Goal: Task Accomplishment & Management: Use online tool/utility

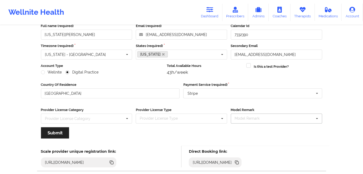
scroll to position [61, 0]
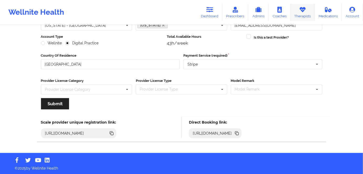
drag, startPoint x: 303, startPoint y: 12, endPoint x: 299, endPoint y: 14, distance: 3.7
click at [303, 12] on icon at bounding box center [302, 10] width 7 height 6
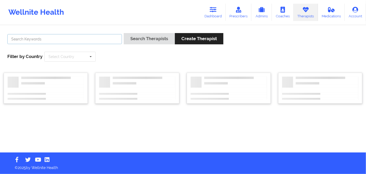
click at [76, 41] on input "text" at bounding box center [64, 39] width 115 height 10
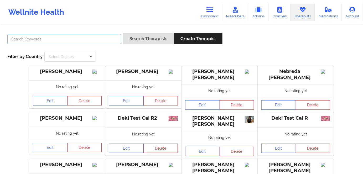
click at [92, 39] on input "text" at bounding box center [64, 39] width 114 height 10
type input "[US_STATE][PERSON_NAME]"
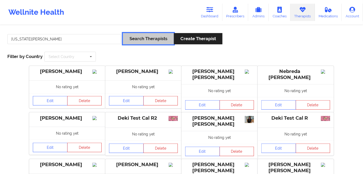
click at [148, 38] on button "Search Therapists" at bounding box center [148, 38] width 51 height 11
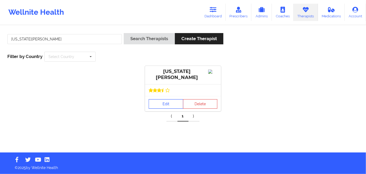
click at [178, 105] on link "Edit" at bounding box center [166, 103] width 35 height 9
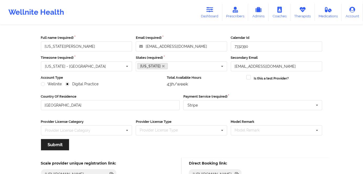
scroll to position [61, 0]
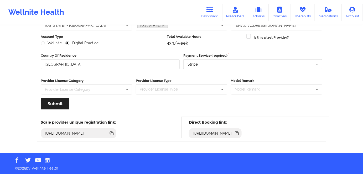
click at [30, 67] on div "Edit Therapist Full name (required) [US_STATE][PERSON_NAME] Email (required) [E…" at bounding box center [181, 59] width 303 height 188
click at [212, 13] on link "Dashboard" at bounding box center [209, 12] width 25 height 17
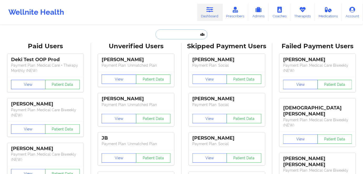
click at [185, 36] on input "text" at bounding box center [181, 34] width 52 height 10
paste input "[PERSON_NAME]"
type input "[PERSON_NAME]"
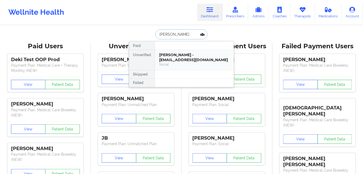
click at [186, 56] on div "[PERSON_NAME] - [EMAIL_ADDRESS][DOMAIN_NAME]" at bounding box center [194, 57] width 70 height 10
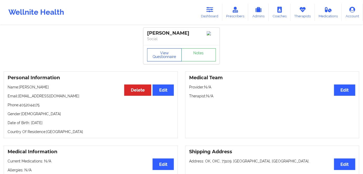
click at [168, 54] on button "View Questionnaire" at bounding box center [164, 54] width 35 height 13
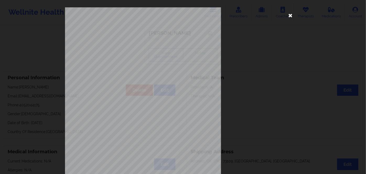
click at [290, 17] on icon at bounding box center [291, 15] width 8 height 8
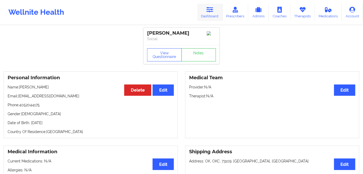
click at [212, 15] on link "Dashboard" at bounding box center [209, 12] width 25 height 17
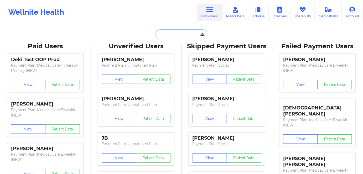
click at [166, 35] on input "text" at bounding box center [181, 34] width 52 height 10
paste input "Mahogany Madison"
type input "Mahogany Madison"
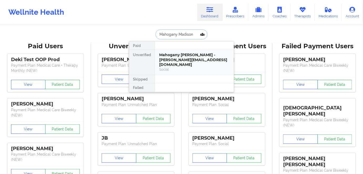
click at [187, 61] on div "Mahogany [PERSON_NAME] - [PERSON_NAME][EMAIL_ADDRESS][DOMAIN_NAME]" at bounding box center [194, 59] width 70 height 15
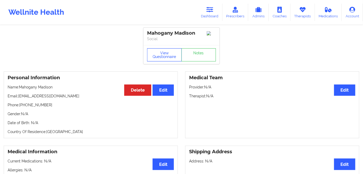
click at [164, 57] on button "View Questionnaire" at bounding box center [164, 54] width 35 height 13
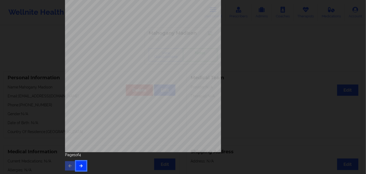
click at [83, 168] on button "button" at bounding box center [81, 165] width 10 height 9
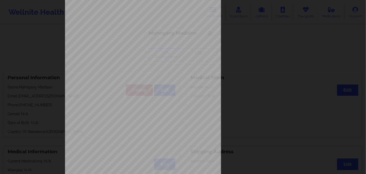
scroll to position [76, 0]
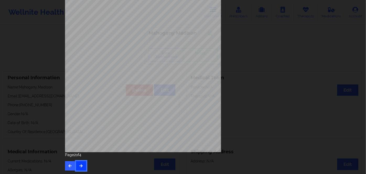
click at [84, 166] on button "button" at bounding box center [81, 165] width 10 height 9
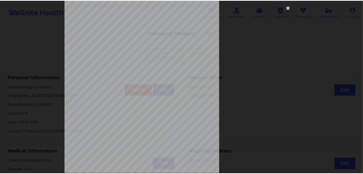
scroll to position [0, 0]
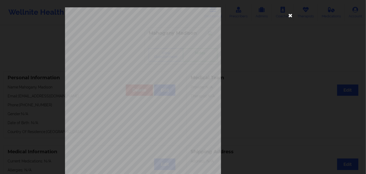
click at [288, 16] on icon at bounding box center [291, 15] width 8 height 8
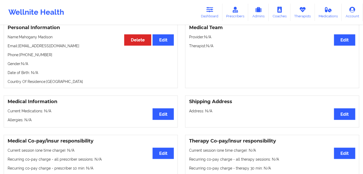
scroll to position [47, 0]
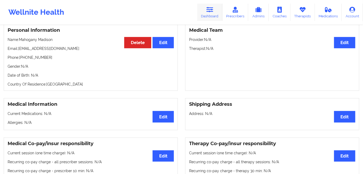
click at [212, 13] on link "Dashboard" at bounding box center [209, 12] width 25 height 17
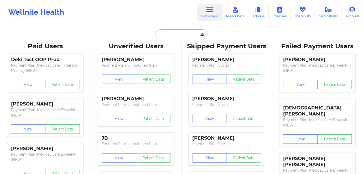
click at [180, 33] on input "text" at bounding box center [181, 34] width 52 height 10
paste input "[PERSON_NAME]"
type input "[PERSON_NAME]"
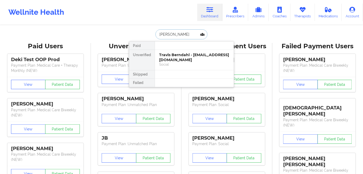
click at [192, 59] on div "Travis Berndahl - [EMAIL_ADDRESS][DOMAIN_NAME]" at bounding box center [194, 57] width 70 height 10
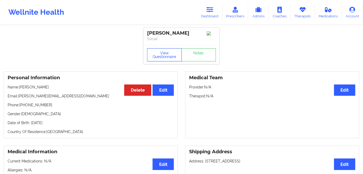
click at [168, 55] on button "View Questionnaire" at bounding box center [164, 54] width 35 height 13
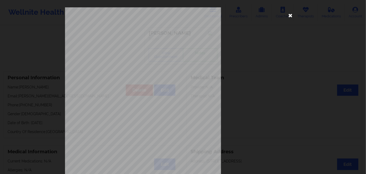
click at [287, 14] on icon at bounding box center [291, 15] width 8 height 8
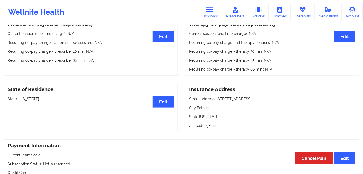
scroll to position [191, 0]
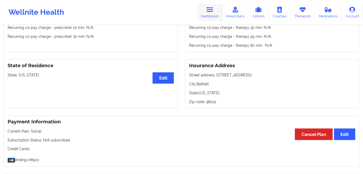
click at [204, 17] on link "Dashboard" at bounding box center [209, 12] width 25 height 17
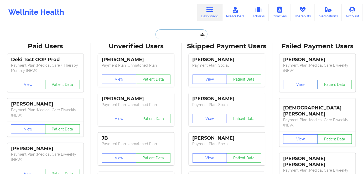
click at [181, 32] on input "text" at bounding box center [181, 34] width 52 height 10
paste input "[PERSON_NAME]"
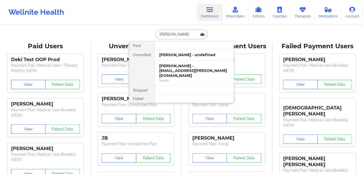
type input "[PERSON_NAME]"
click at [183, 72] on div "[PERSON_NAME] - [EMAIL_ADDRESS][PERSON_NAME][DOMAIN_NAME]" at bounding box center [194, 71] width 70 height 15
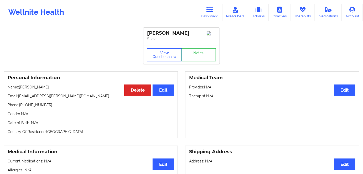
click at [159, 56] on button "View Questionnaire" at bounding box center [164, 54] width 35 height 13
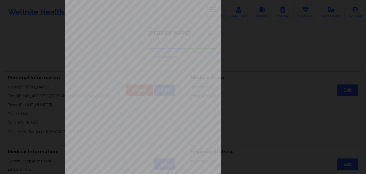
scroll to position [76, 0]
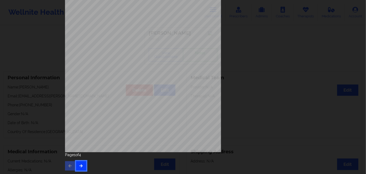
drag, startPoint x: 79, startPoint y: 168, endPoint x: 80, endPoint y: 166, distance: 2.7
click at [79, 167] on button "button" at bounding box center [81, 165] width 10 height 9
click at [82, 164] on button "button" at bounding box center [81, 165] width 10 height 9
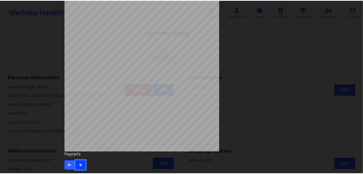
scroll to position [0, 0]
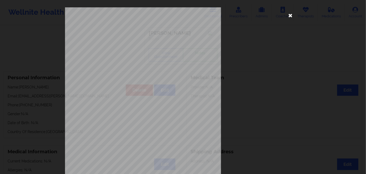
click at [287, 17] on icon at bounding box center [291, 15] width 8 height 8
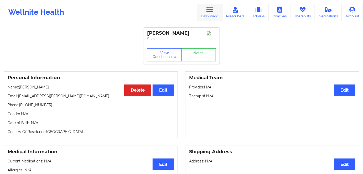
drag, startPoint x: 212, startPoint y: 8, endPoint x: 202, endPoint y: 11, distance: 10.4
click at [212, 8] on icon at bounding box center [209, 10] width 7 height 6
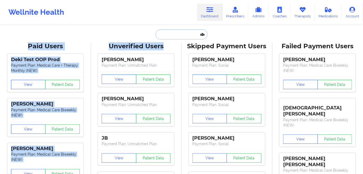
click at [183, 34] on input "text" at bounding box center [181, 34] width 52 height 10
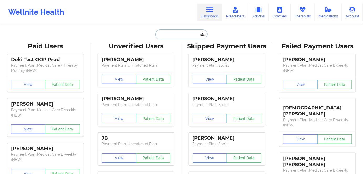
paste input "[PERSON_NAME]"
type input "[PERSON_NAME]"
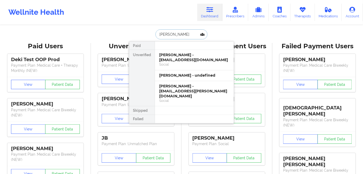
click at [214, 57] on div "[PERSON_NAME] - [EMAIL_ADDRESS][DOMAIN_NAME]" at bounding box center [194, 57] width 70 height 10
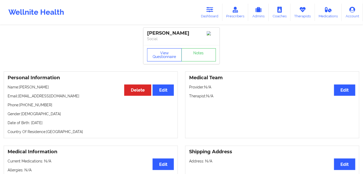
click at [167, 60] on button "View Questionnaire" at bounding box center [164, 54] width 35 height 13
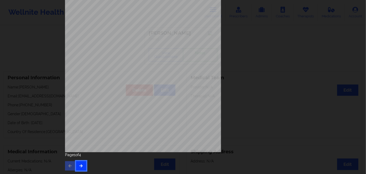
drag, startPoint x: 78, startPoint y: 162, endPoint x: 82, endPoint y: 164, distance: 3.8
click at [78, 162] on button "button" at bounding box center [81, 165] width 10 height 9
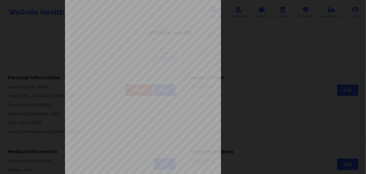
scroll to position [76, 0]
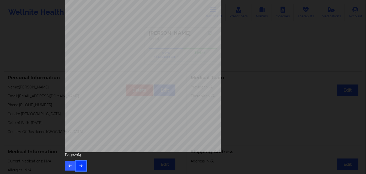
click at [80, 168] on button "button" at bounding box center [81, 165] width 10 height 9
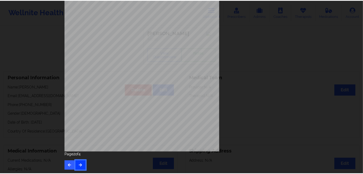
scroll to position [0, 0]
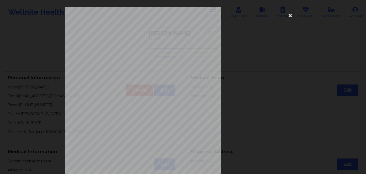
click at [125, 41] on span "SWU950W06802" at bounding box center [129, 40] width 18 height 2
copy span "SWU950W06802"
click at [290, 14] on icon at bounding box center [291, 15] width 8 height 8
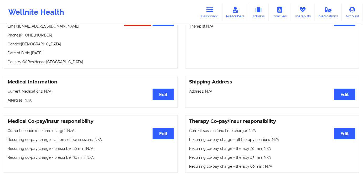
scroll to position [24, 0]
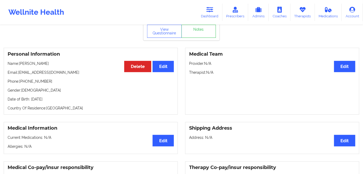
click at [59, 102] on p "Date of Birth: [DEMOGRAPHIC_DATA]" at bounding box center [91, 99] width 166 height 5
copy p "2011"
drag, startPoint x: 56, startPoint y: 63, endPoint x: 21, endPoint y: 61, distance: 34.9
click at [21, 61] on div "Personal Information Edit Delete Name: [PERSON_NAME] Email: [EMAIL_ADDRESS][DOM…" at bounding box center [91, 81] width 174 height 67
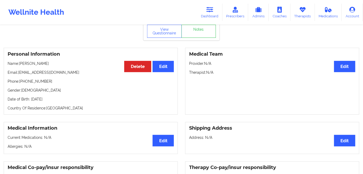
copy p "[PERSON_NAME]"
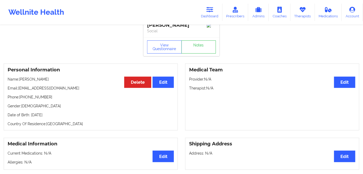
scroll to position [0, 0]
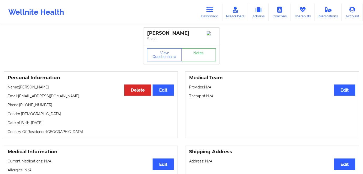
copy p "[PERSON_NAME]"
